Goal: Information Seeking & Learning: Learn about a topic

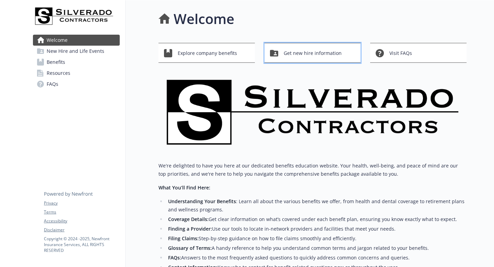
click at [284, 53] on span "Get new hire information" at bounding box center [312, 53] width 58 height 13
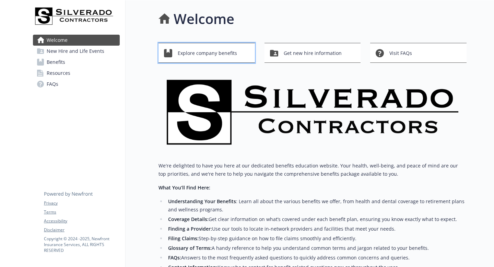
click at [184, 54] on span "Explore company benefits" at bounding box center [207, 53] width 59 height 13
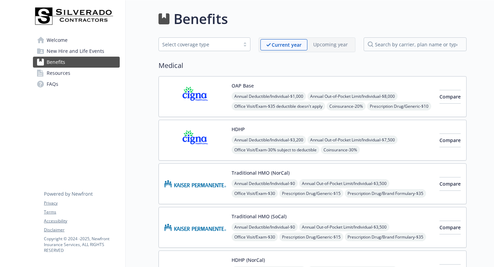
click at [63, 39] on span "Welcome" at bounding box center [57, 40] width 21 height 11
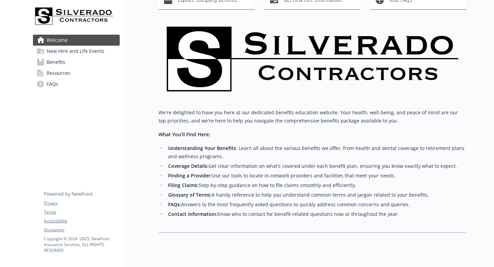
scroll to position [68, 0]
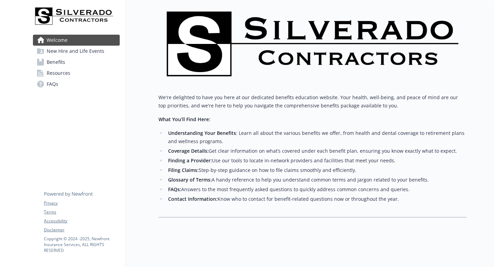
click at [61, 70] on span "Resources" at bounding box center [59, 73] width 24 height 11
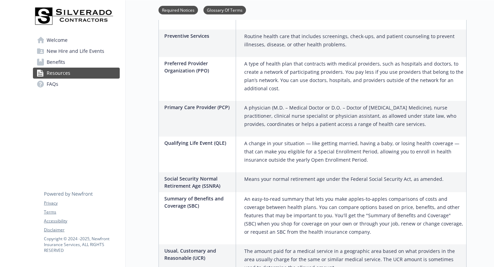
scroll to position [1136, 0]
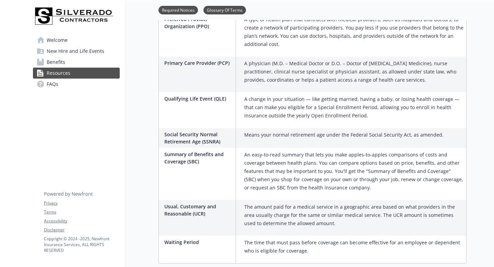
click at [70, 84] on link "FAQs" at bounding box center [76, 83] width 87 height 11
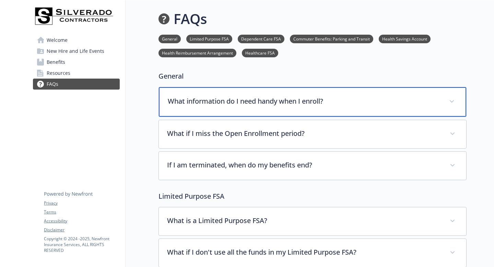
click at [246, 105] on p "What information do I need handy when I enroll?" at bounding box center [304, 101] width 273 height 10
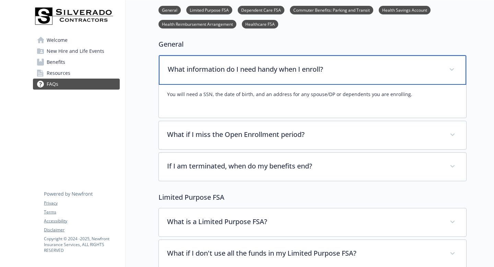
scroll to position [33, 0]
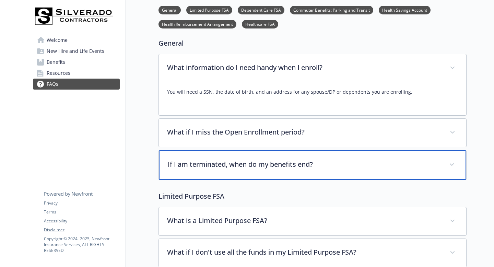
click at [258, 170] on div "If I am terminated, when do my benefits end?" at bounding box center [312, 164] width 307 height 29
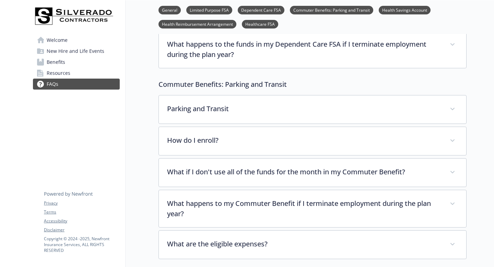
scroll to position [586, 0]
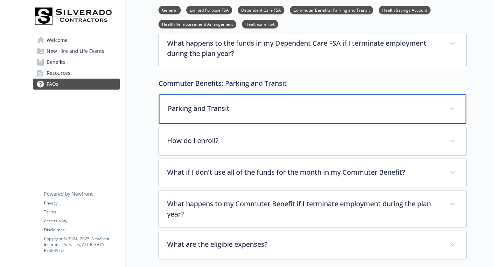
click at [260, 116] on div "Parking and Transit" at bounding box center [312, 108] width 307 height 29
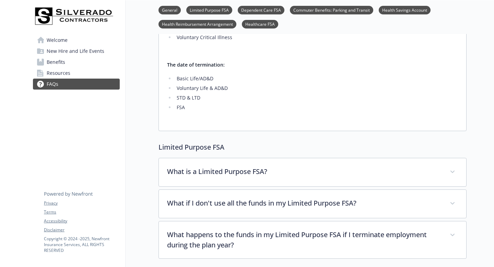
scroll to position [0, 0]
